Goal: Check status: Check status

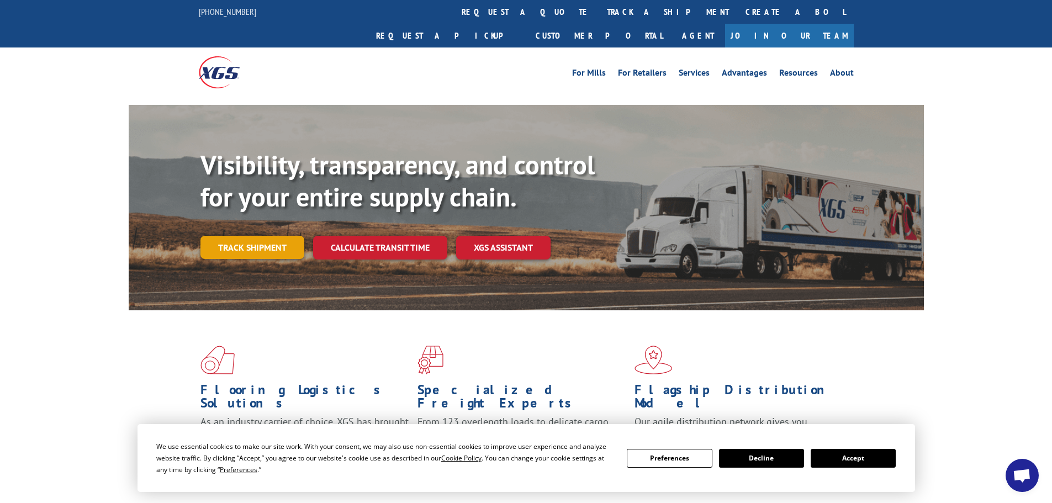
click at [251, 236] on link "Track shipment" at bounding box center [252, 247] width 104 height 23
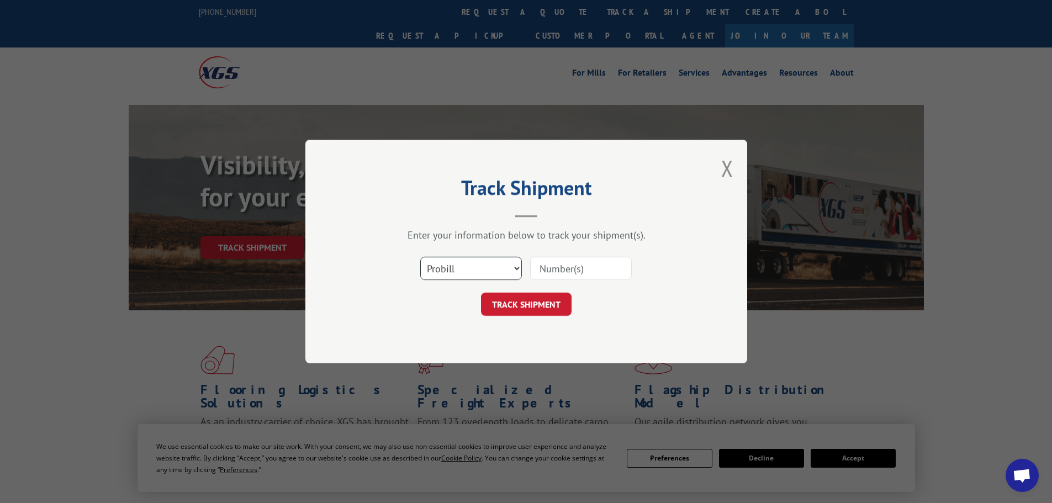
click at [462, 262] on select "Select category... Probill BOL PO" at bounding box center [471, 268] width 102 height 23
select select "po"
click at [420, 257] on select "Select category... Probill BOL PO" at bounding box center [471, 268] width 102 height 23
click at [565, 267] on input at bounding box center [581, 268] width 102 height 23
paste input "88501828"
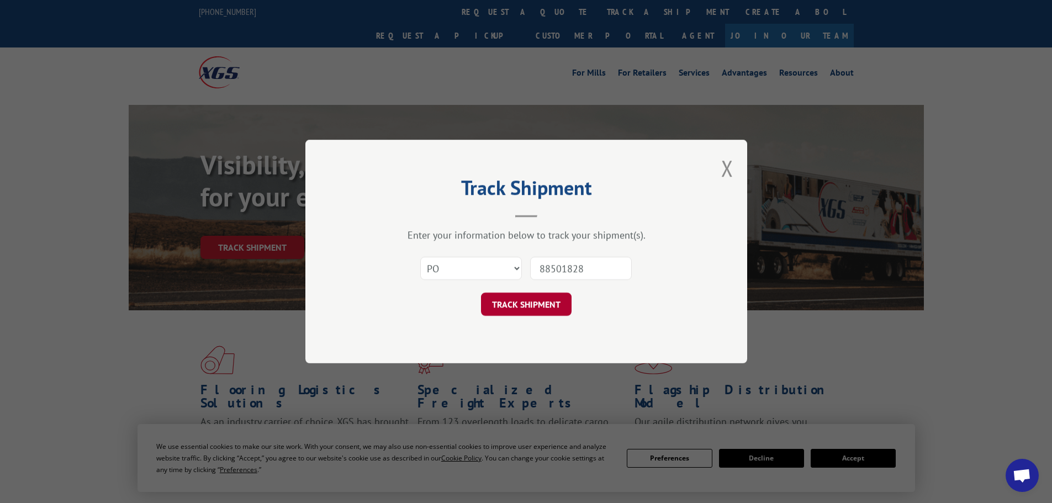
type input "88501828"
click at [529, 301] on button "TRACK SHIPMENT" at bounding box center [526, 304] width 91 height 23
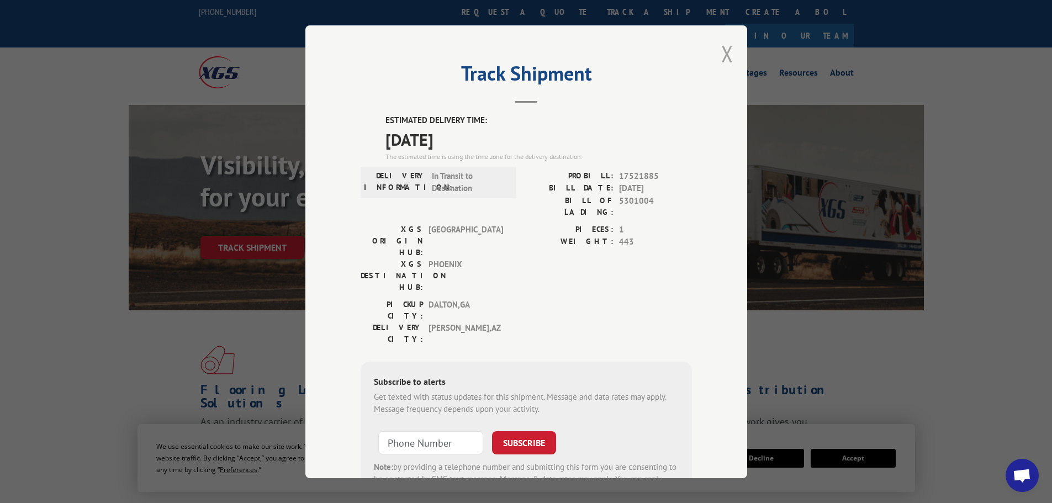
click at [729, 50] on button "Close modal" at bounding box center [727, 53] width 12 height 29
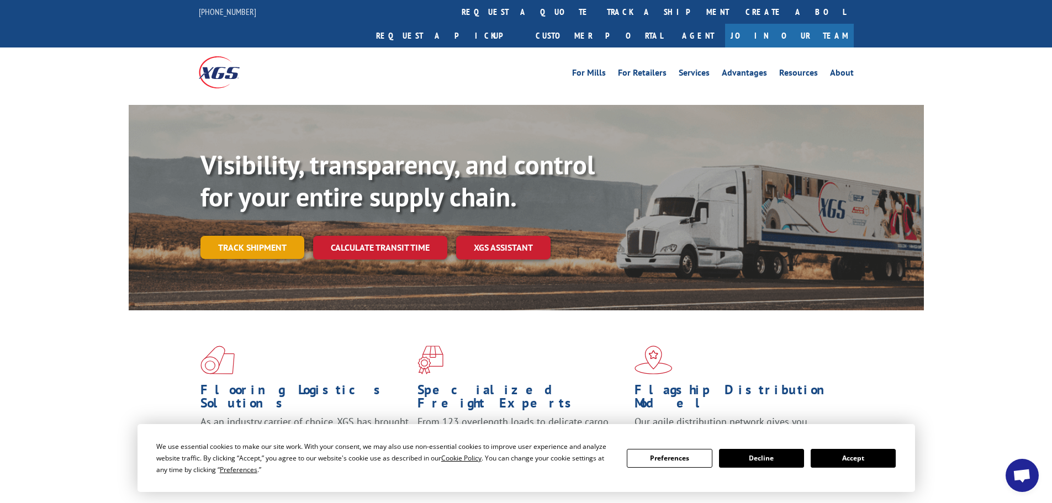
click at [252, 236] on link "Track shipment" at bounding box center [252, 247] width 104 height 23
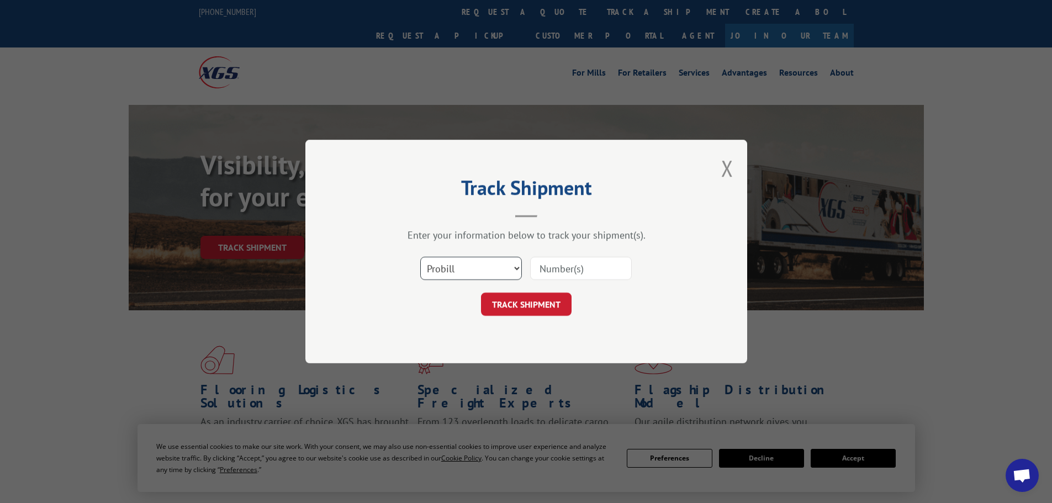
click at [442, 257] on select "Select category... Probill BOL PO" at bounding box center [471, 268] width 102 height 23
select select "po"
click at [420, 257] on select "Select category... Probill BOL PO" at bounding box center [471, 268] width 102 height 23
click at [598, 266] on input at bounding box center [581, 268] width 102 height 23
paste input "88501828"
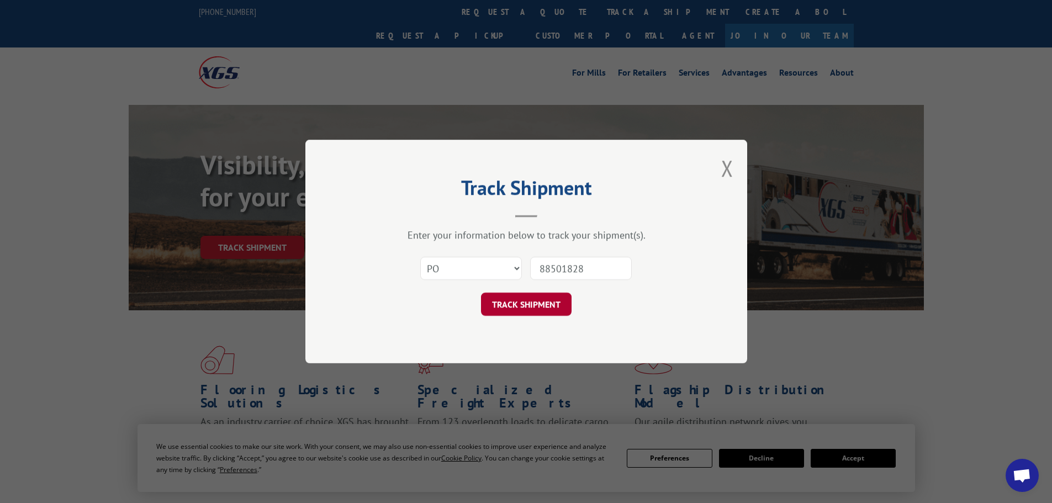
type input "88501828"
click at [514, 302] on button "TRACK SHIPMENT" at bounding box center [526, 304] width 91 height 23
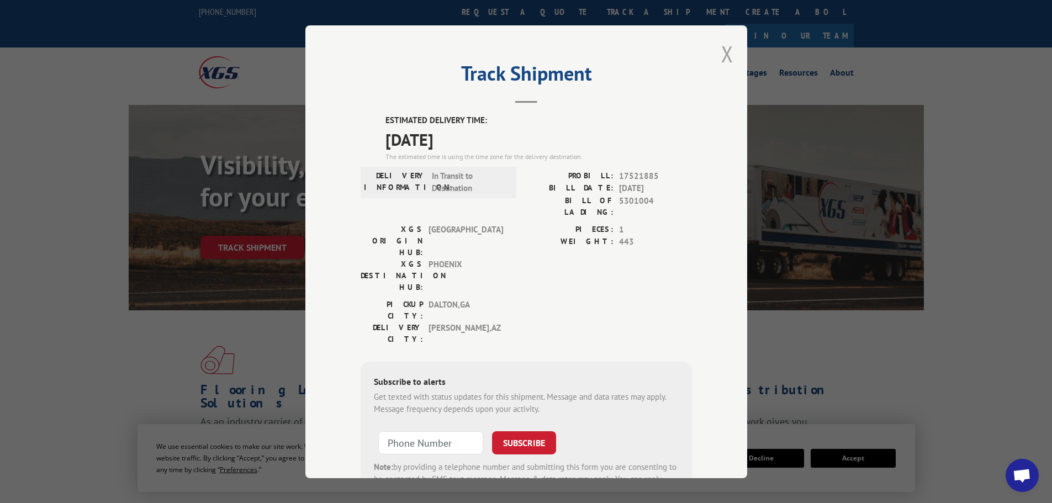
click at [721, 60] on button "Close modal" at bounding box center [727, 53] width 12 height 29
